Goal: Submit feedback/report problem

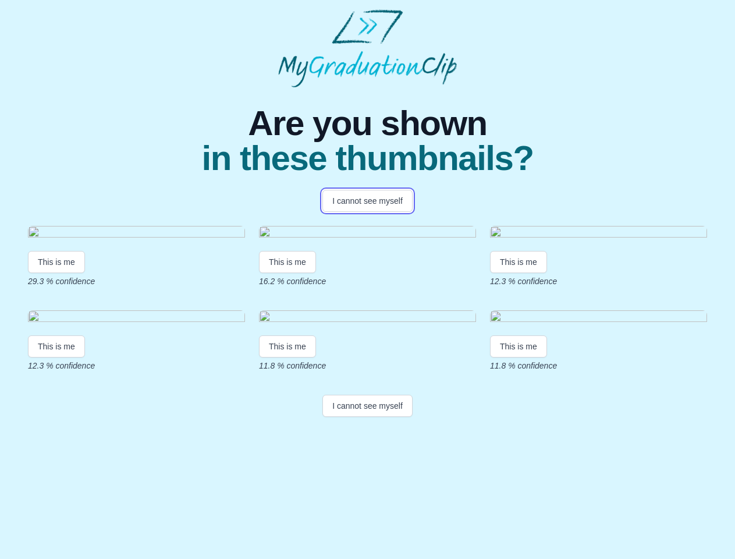
click at [367, 201] on button "I cannot see myself" at bounding box center [367, 201] width 90 height 22
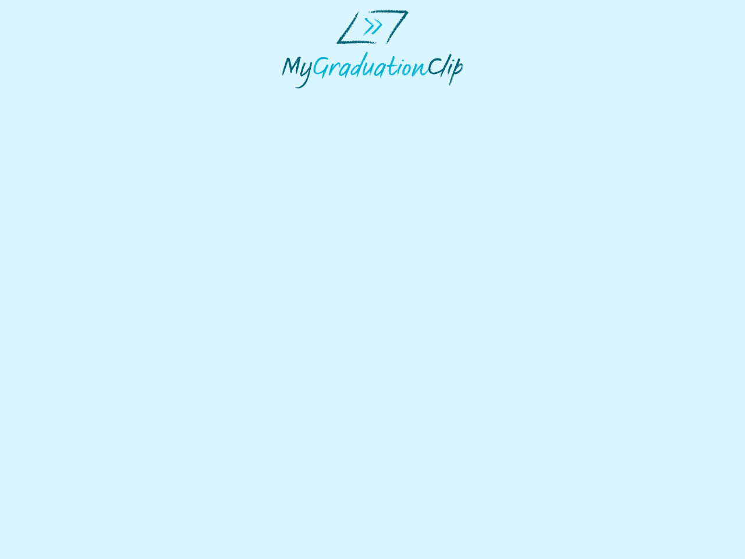
click at [56, 98] on html at bounding box center [372, 49] width 745 height 98
click at [289, 98] on html at bounding box center [372, 49] width 745 height 98
click at [521, 98] on html at bounding box center [372, 49] width 745 height 98
click at [56, 98] on html at bounding box center [372, 49] width 745 height 98
click at [289, 98] on html at bounding box center [372, 49] width 745 height 98
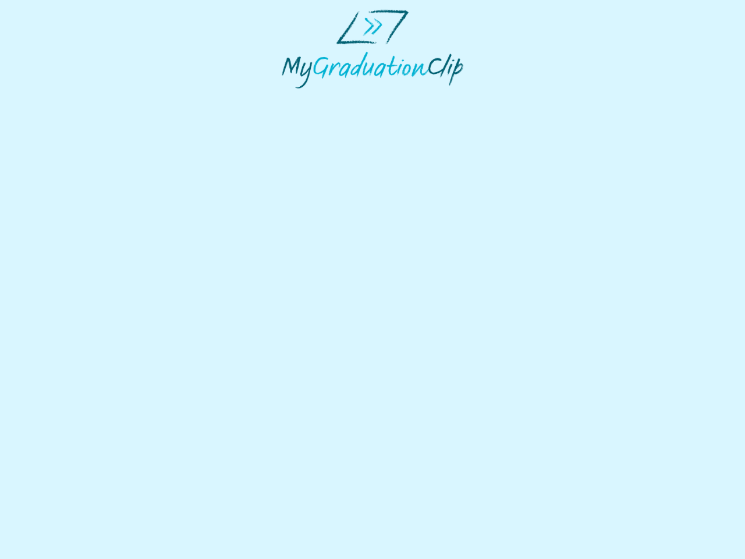
click at [521, 98] on html at bounding box center [372, 49] width 745 height 98
